Goal: Navigation & Orientation: Find specific page/section

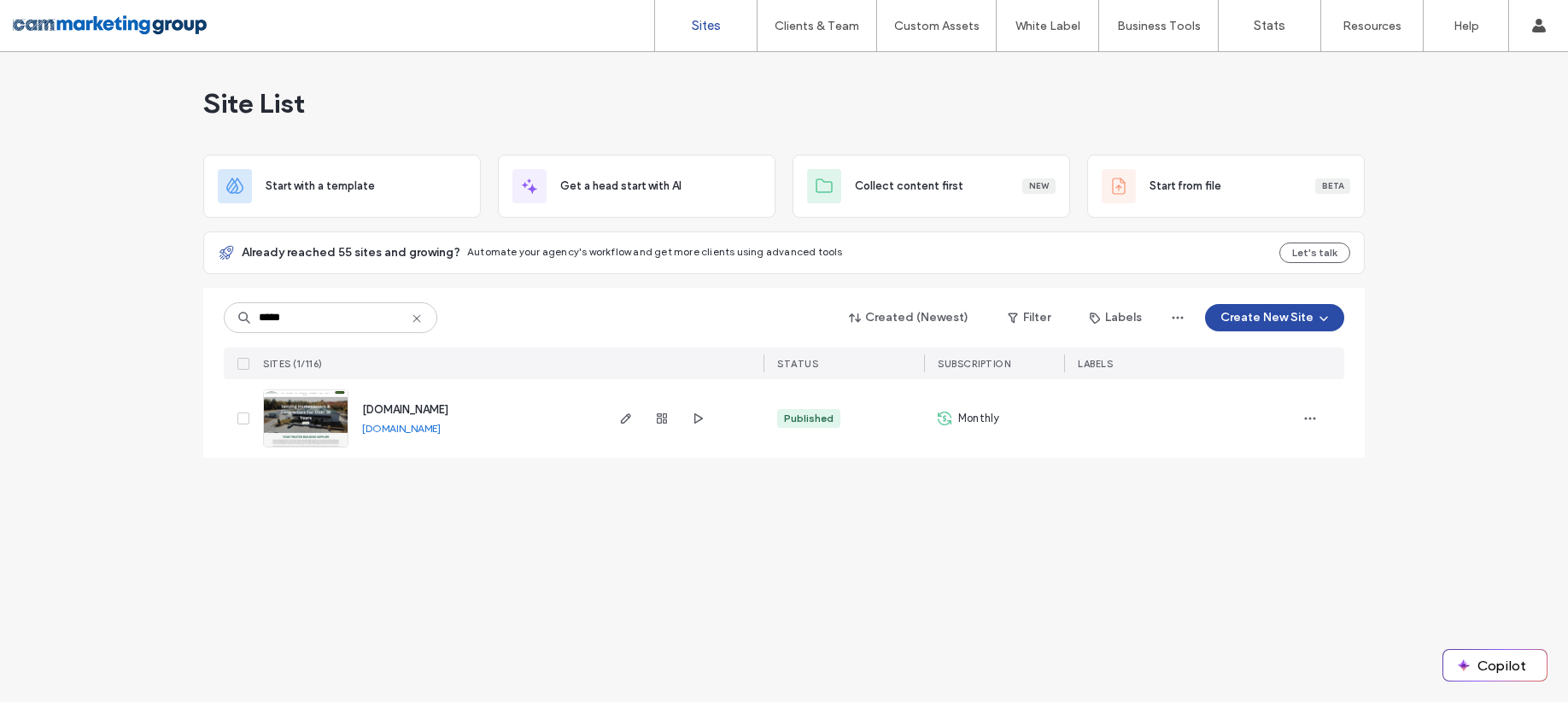
click at [416, 320] on icon at bounding box center [417, 319] width 14 height 14
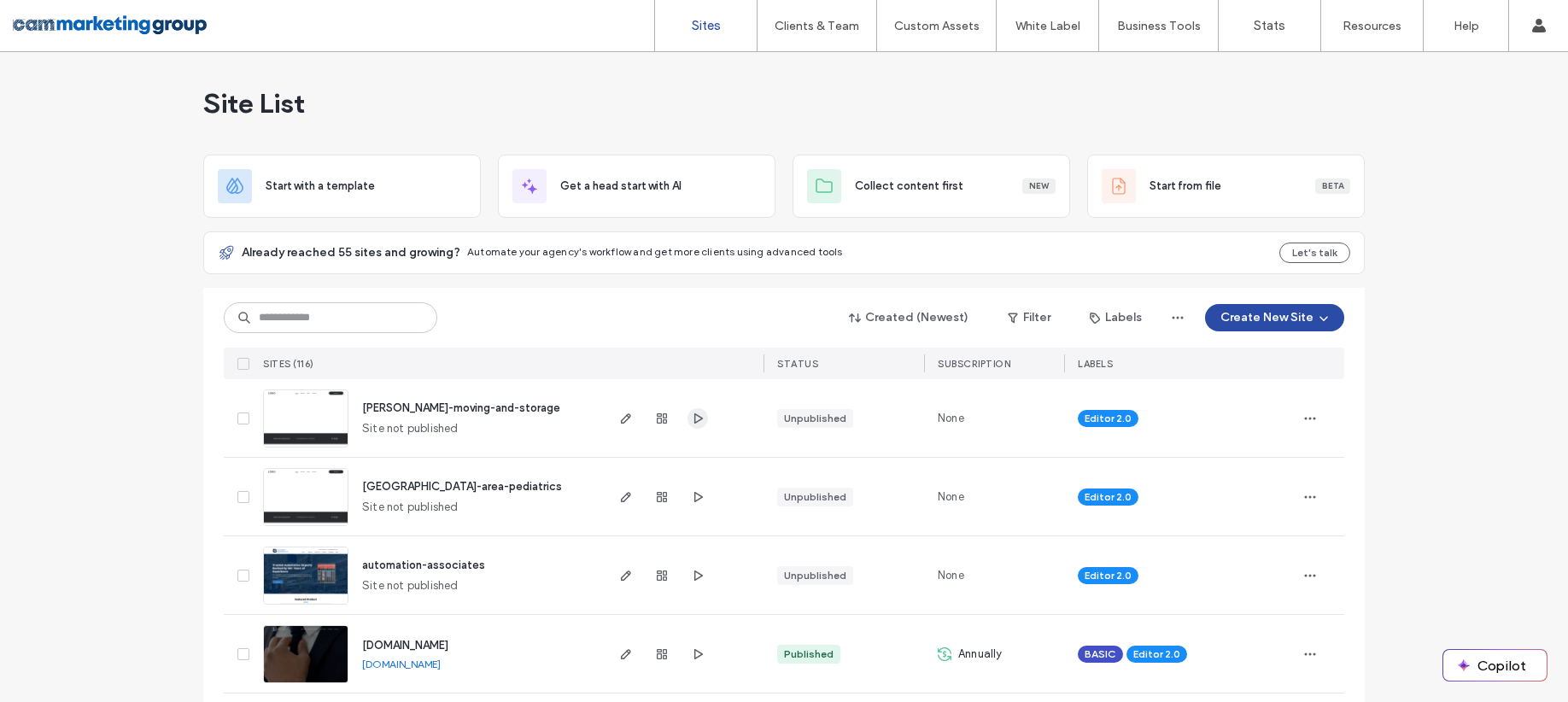
click at [691, 417] on icon "button" at bounding box center [698, 419] width 14 height 14
click at [692, 502] on icon "button" at bounding box center [698, 498] width 14 height 14
